Goal: Information Seeking & Learning: Check status

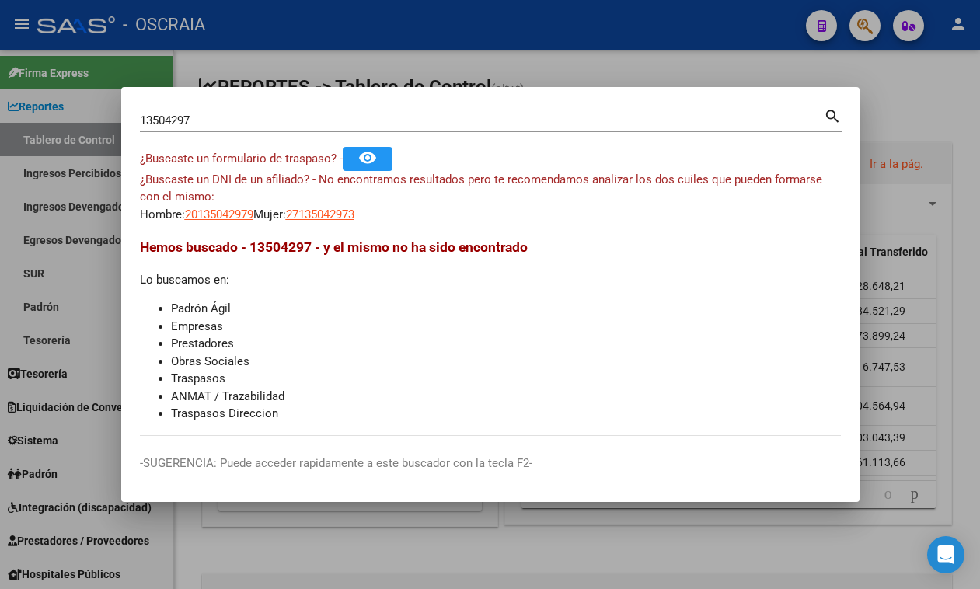
click at [507, 106] on div "13504297 Buscar (apellido, dni, [PERSON_NAME], nro traspaso, cuit, obra social)…" at bounding box center [491, 119] width 702 height 26
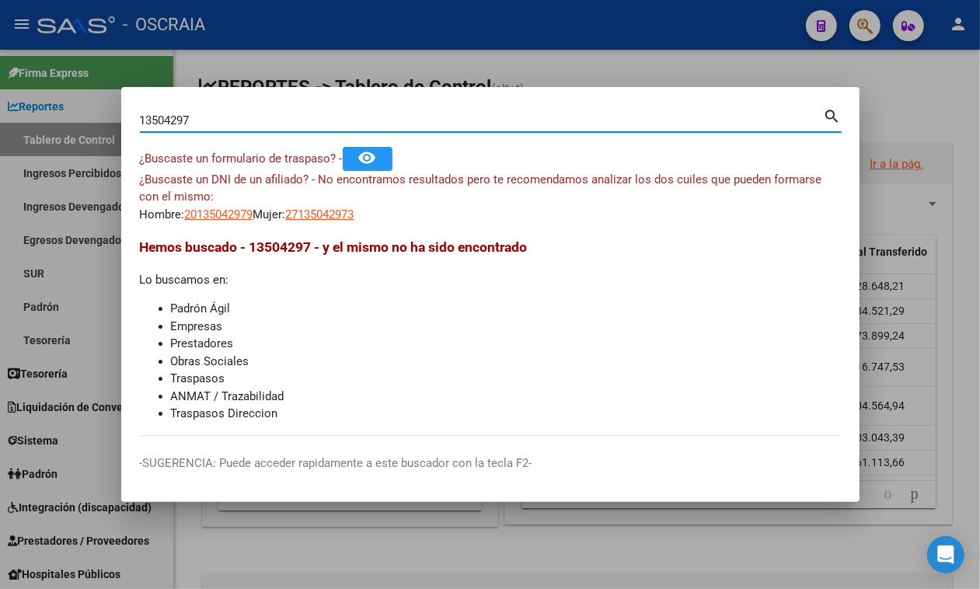
drag, startPoint x: 498, startPoint y: 118, endPoint x: 0, endPoint y: 75, distance: 499.9
click at [0, 75] on div "13504297 Buscar (apellido, dni, cuil, nro traspaso, cuit, obra social) search ¿…" at bounding box center [490, 294] width 980 height 589
paste input "27426278702"
type input "27426278702"
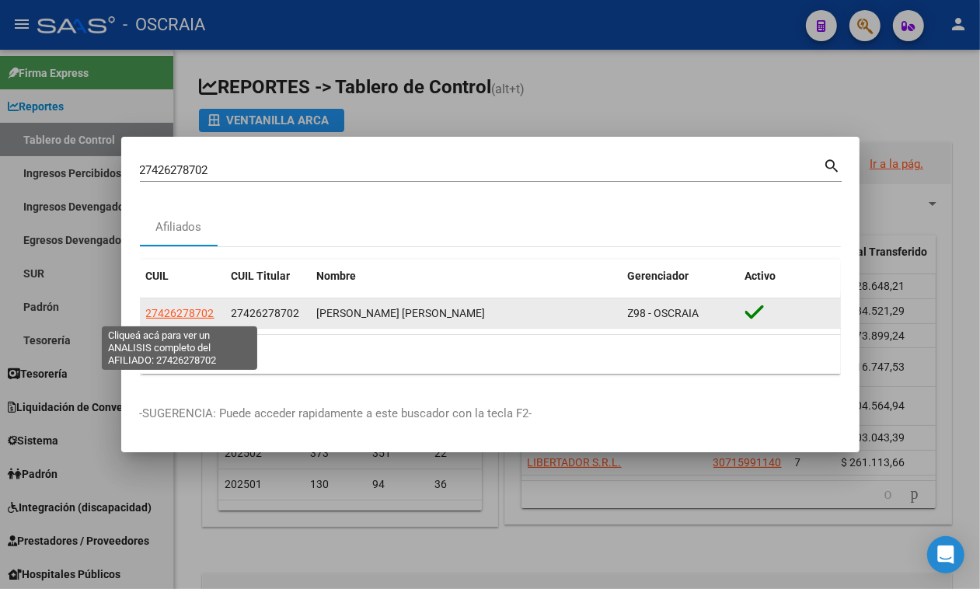
click at [169, 315] on span "27426278702" at bounding box center [180, 313] width 68 height 12
type textarea "27426278702"
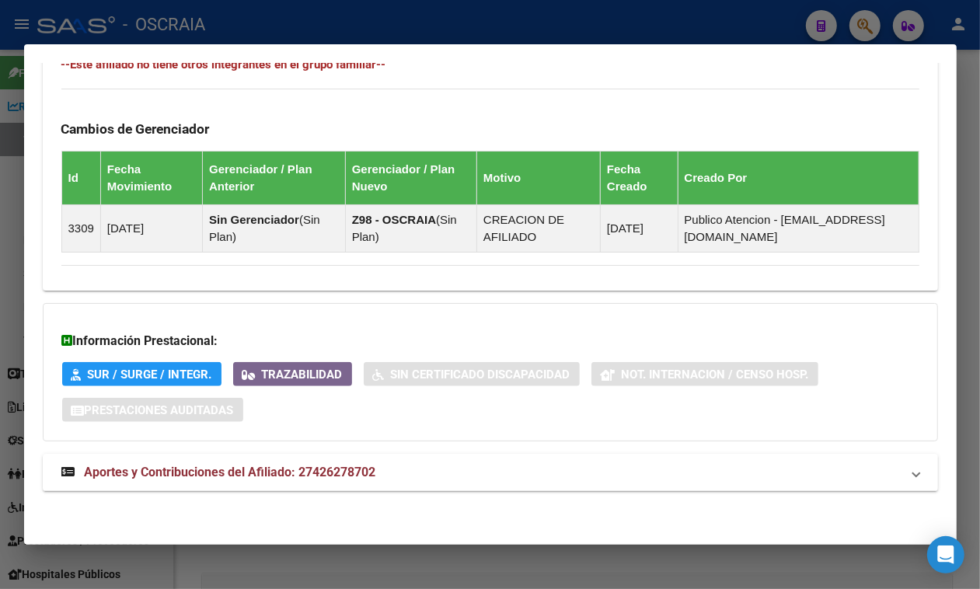
scroll to position [917, 0]
click at [763, 474] on mat-panel-title "Aportes y Contribuciones del Afiliado: 27426278702" at bounding box center [480, 472] width 839 height 19
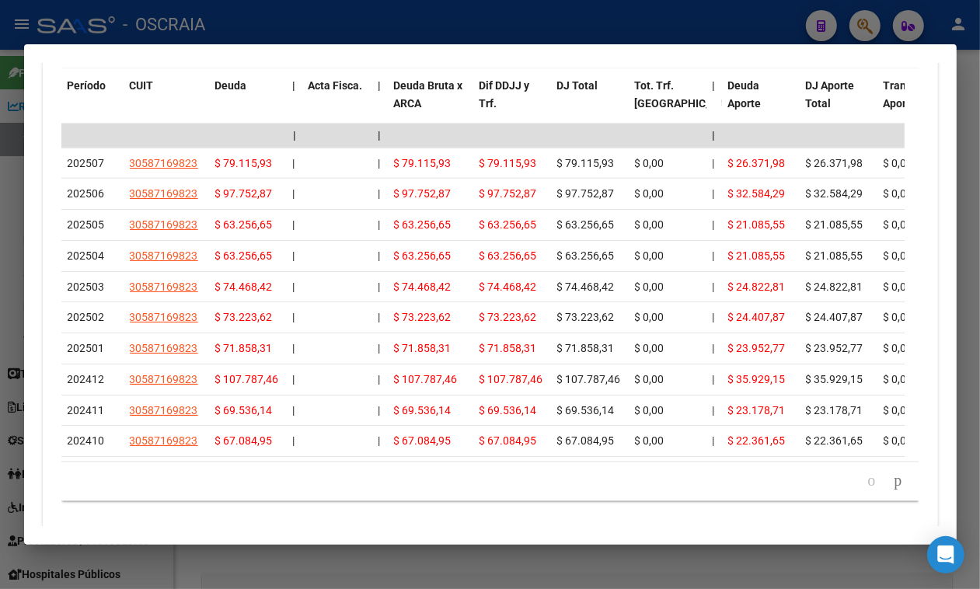
scroll to position [1618, 0]
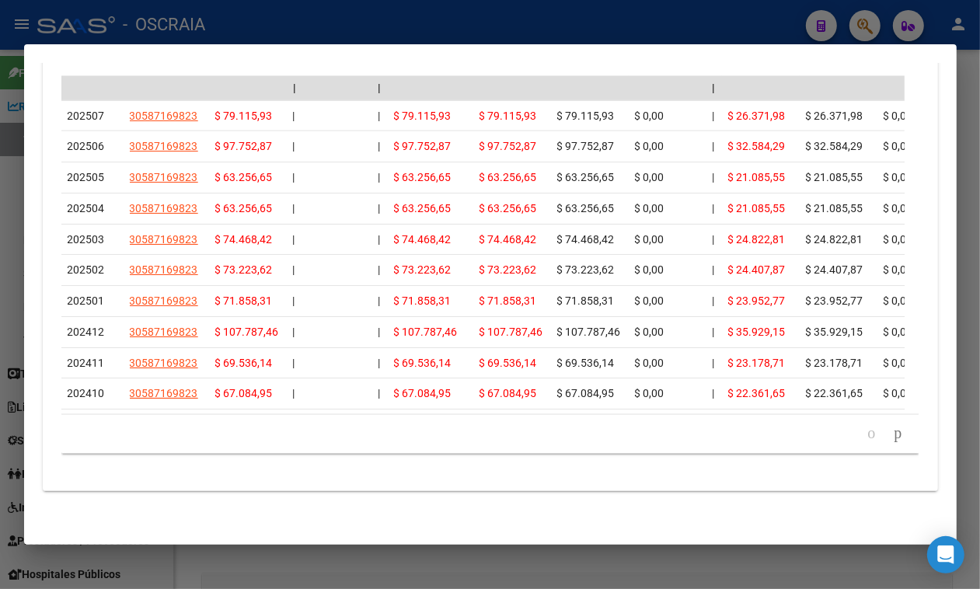
click at [521, 64] on div "Filtros Período Desde (AAAAMM) Período Hasta (AAAAMM) Seleccionar Gerenciador S…" at bounding box center [490, 174] width 858 height 560
click at [511, 35] on div at bounding box center [490, 294] width 980 height 589
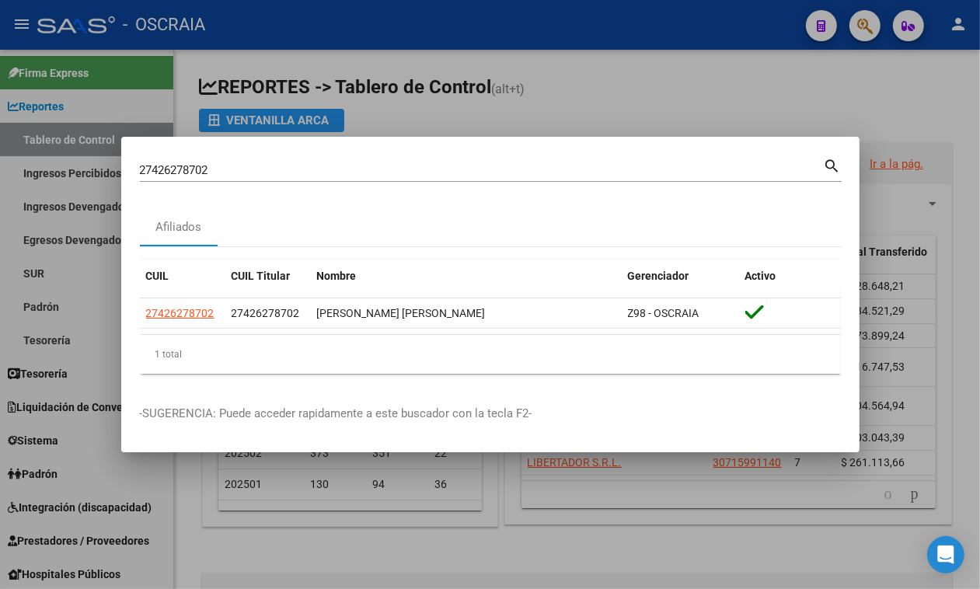
click at [402, 171] on input "27426278702" at bounding box center [482, 170] width 684 height 14
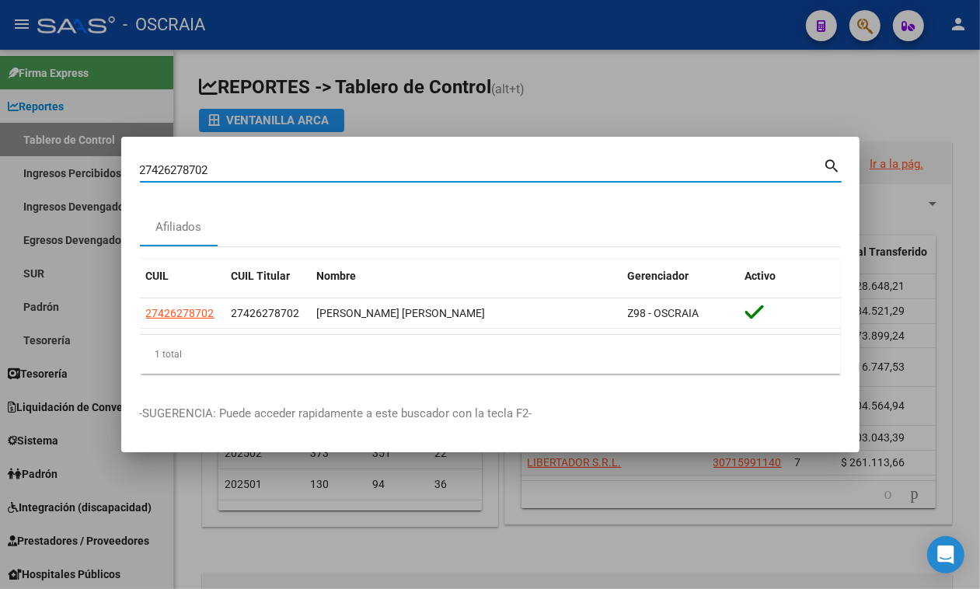
click at [402, 171] on input "27426278702" at bounding box center [482, 170] width 684 height 14
paste input "8274180"
type input "28274180"
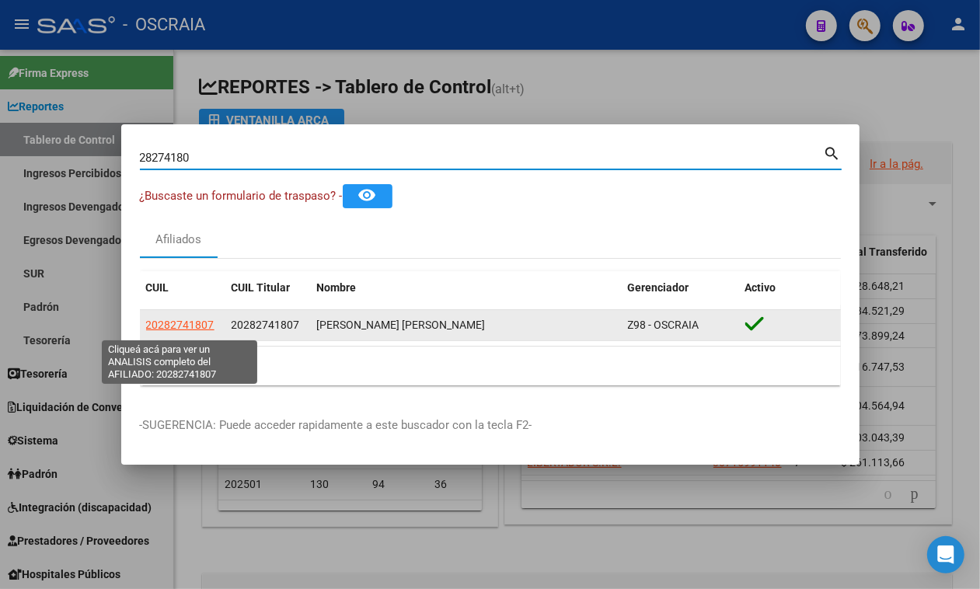
click at [172, 331] on span "20282741807" at bounding box center [180, 325] width 68 height 12
type textarea "20282741807"
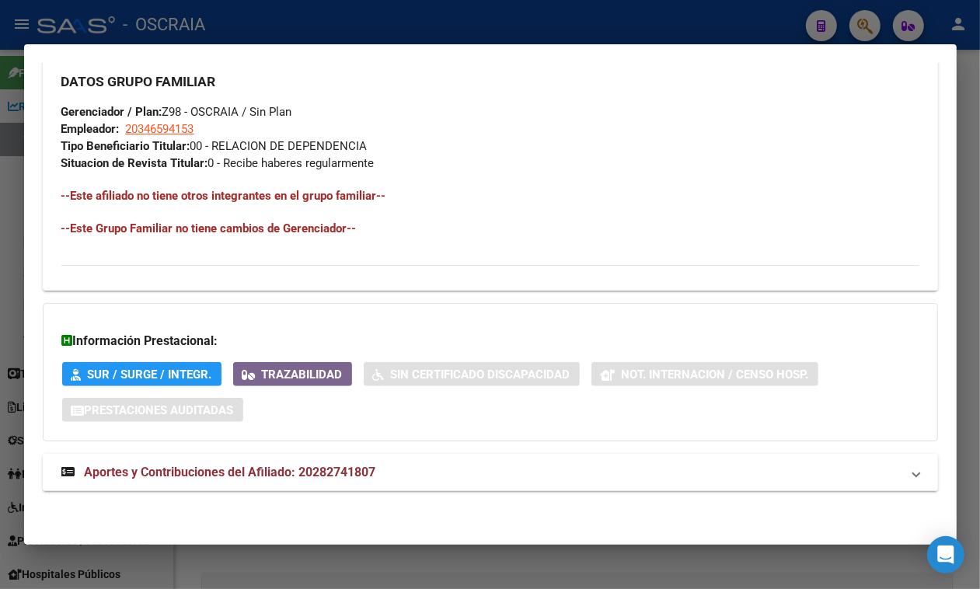
scroll to position [802, 0]
click at [867, 471] on mat-panel-title "Aportes y Contribuciones del Afiliado: 20282741807" at bounding box center [480, 472] width 839 height 19
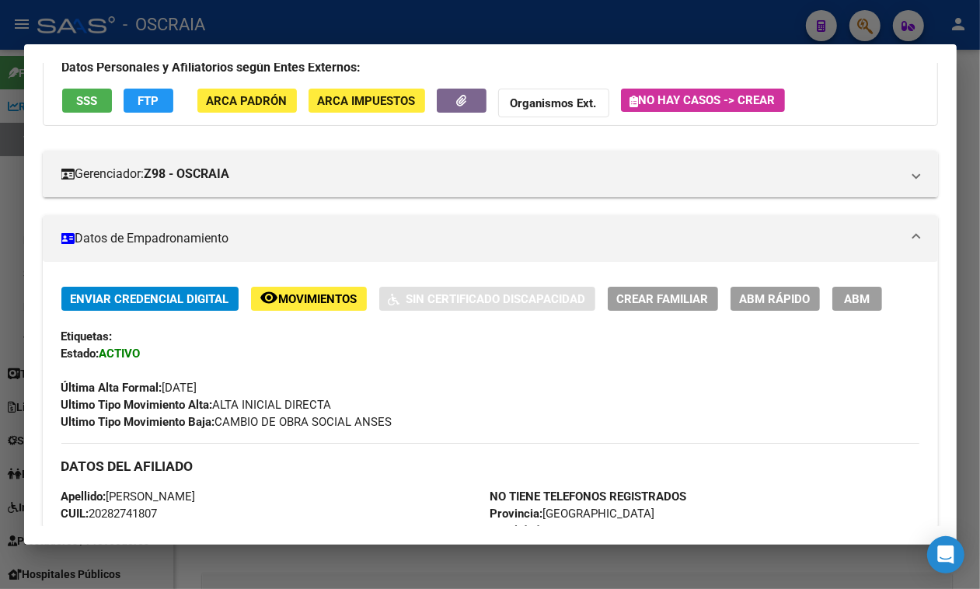
scroll to position [0, 0]
